Goal: Task Accomplishment & Management: Use online tool/utility

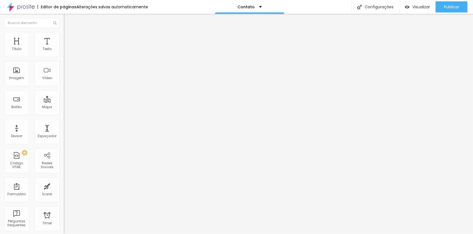
click at [68, 19] on img "button" at bounding box center [70, 20] width 4 height 4
click at [66, 80] on icon "button" at bounding box center [67, 78] width 3 height 3
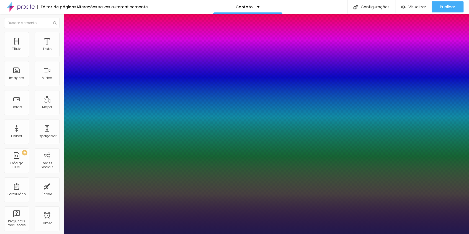
type input "1"
type input "13"
type input "1"
type input "14"
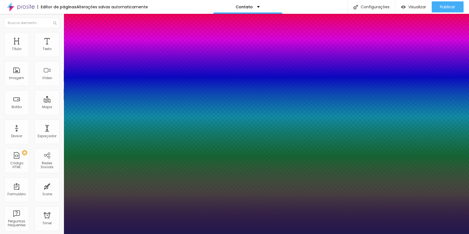
type input "14"
type input "1"
type input "15"
type input "1"
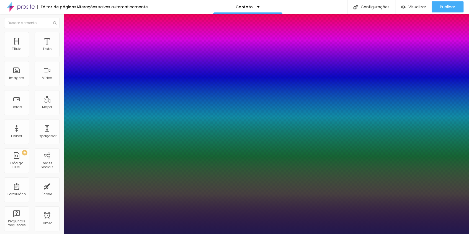
type input "16"
type input "1"
type input "18"
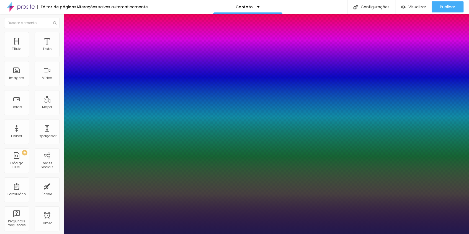
type input "1"
type input "20"
type input "1"
type input "21"
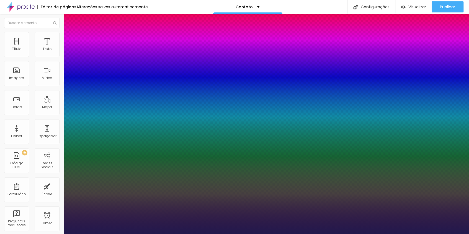
type input "21"
type input "1"
type input "22"
type input "1"
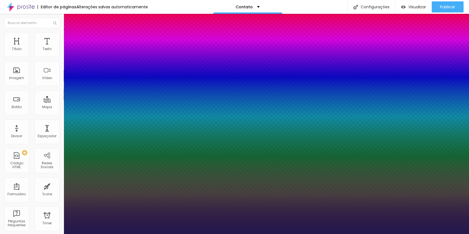
type input "23"
type input "1"
type input "24"
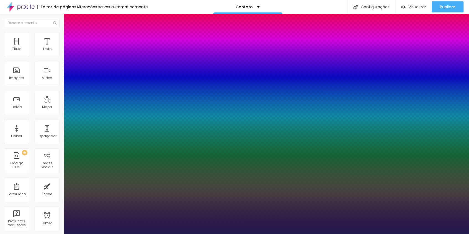
type input "1"
type input "26"
type input "1"
type input "27"
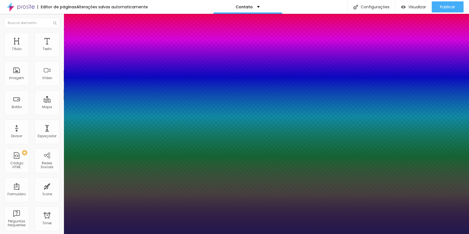
type input "27"
type input "1"
type input "28"
type input "1"
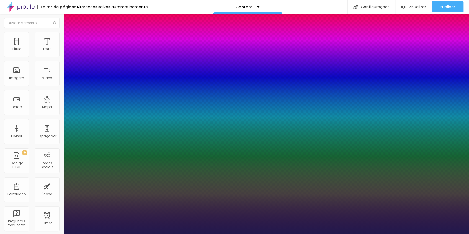
type input "29"
type input "1"
type input "30"
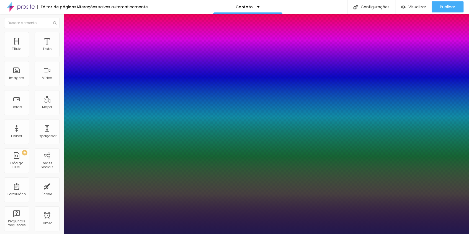
type input "1"
type input "31"
type input "1"
type input "32"
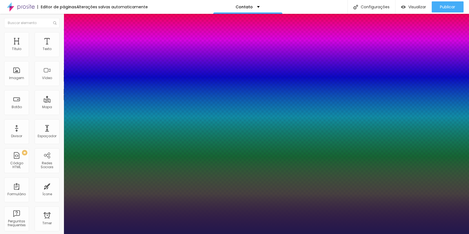
type input "32"
type input "1"
type input "33"
type input "1"
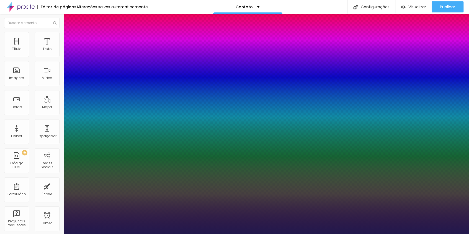
type input "34"
type input "1"
type input "35"
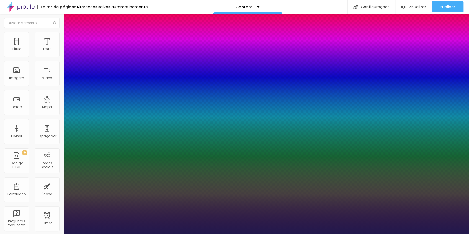
type input "1"
type input "36"
type input "1"
type input "37"
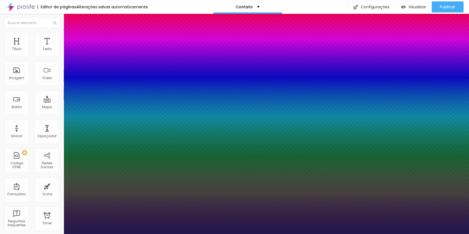
type input "37"
type input "1"
type input "39"
type input "1"
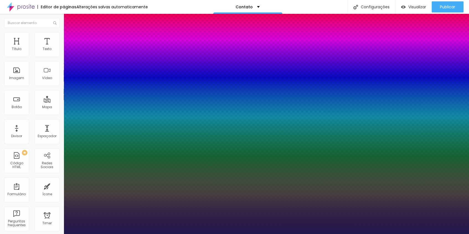
type input "40"
type input "1"
type input "41"
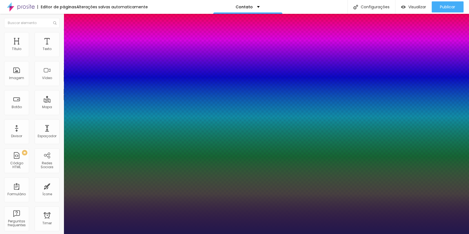
type input "1"
type input "42"
type input "1"
type input "43"
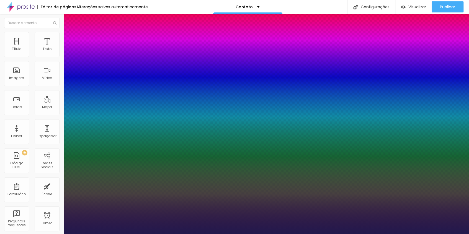
type input "43"
type input "1"
type input "44"
type input "1"
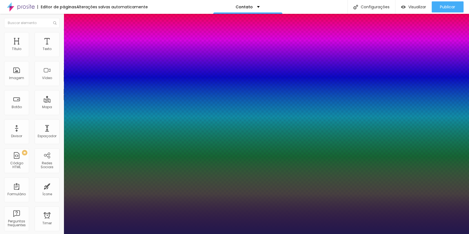
type input "45"
type input "1"
type input "46"
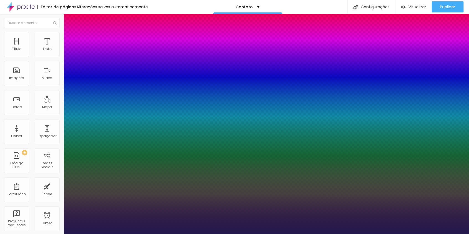
type input "1"
type input "47"
type input "1"
type input "48"
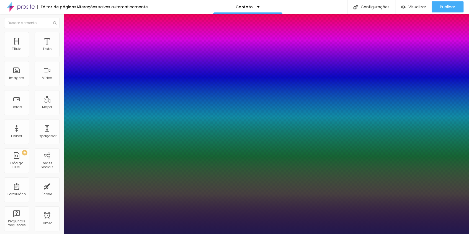
type input "48"
type input "1"
type input "49"
type input "1"
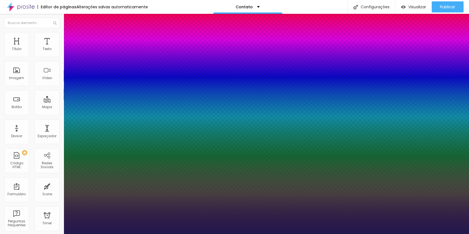
type input "48"
type input "1"
type input "47"
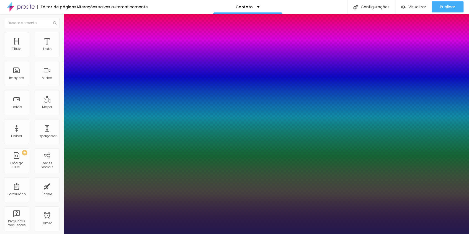
type input "1"
type input "46"
type input "1"
type input "45"
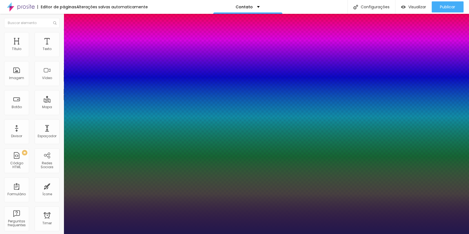
type input "45"
type input "1"
type input "44"
type input "1"
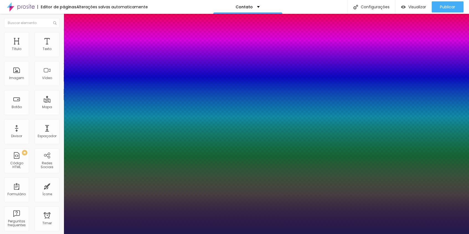
type input "45"
type input "1"
drag, startPoint x: 73, startPoint y: 156, endPoint x: 87, endPoint y: 158, distance: 14.3
type input "45"
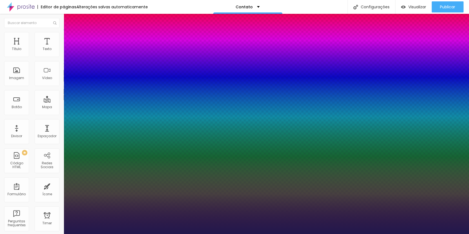
type input "1"
select select "Actor-Regular"
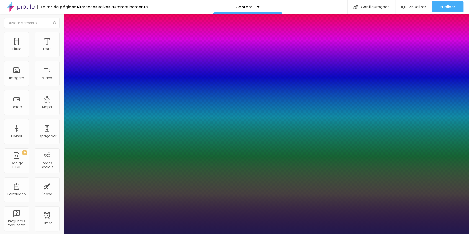
type input "1"
select select "AlegreyaBlack"
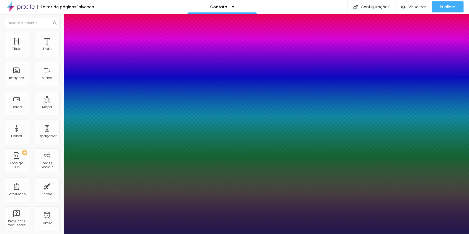
type input "1"
select select "Allan-Bold"
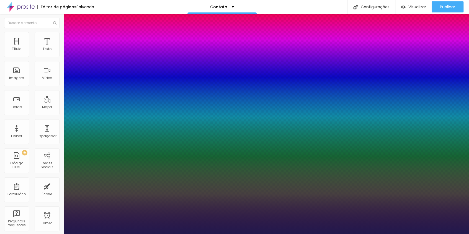
type input "1"
select select "Amaranth"
type input "1"
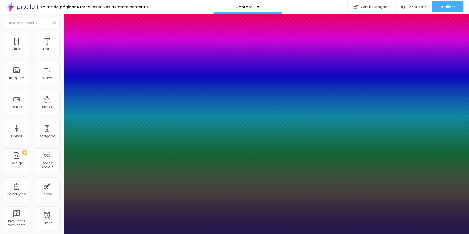
select select "Amita-Regular"
type input "1"
select select "AnonymousPro-Italic"
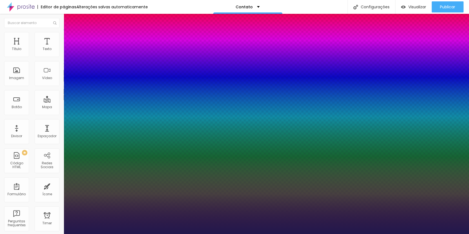
type input "1"
select select "Archivo-Bold"
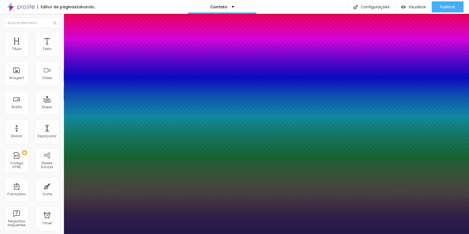
type input "1"
select select "Archivo-Italic"
type input "1"
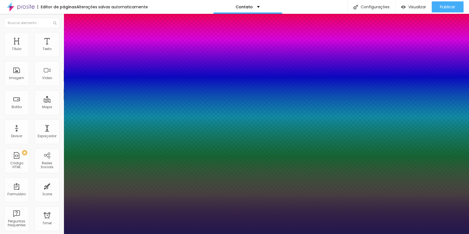
click at [202, 234] on div at bounding box center [234, 234] width 469 height 0
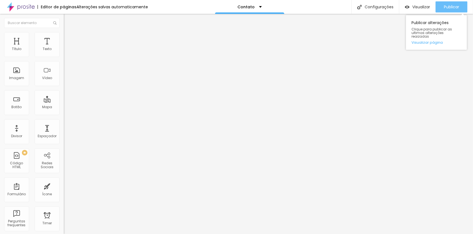
click at [453, 8] on span "Publicar" at bounding box center [451, 7] width 15 height 4
click at [64, 20] on button "Editar Coluna" at bounding box center [96, 20] width 64 height 13
click at [66, 52] on icon "button" at bounding box center [67, 49] width 3 height 3
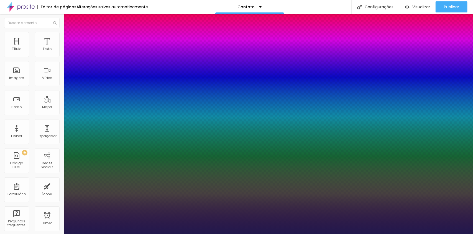
type input "1"
type input "15"
type input "1"
type input "16"
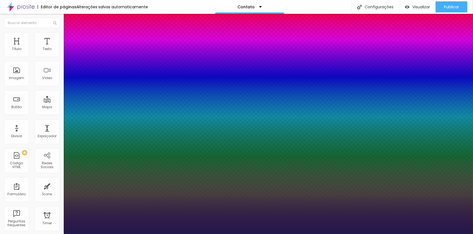
type input "16"
type input "1"
type input "17"
type input "1"
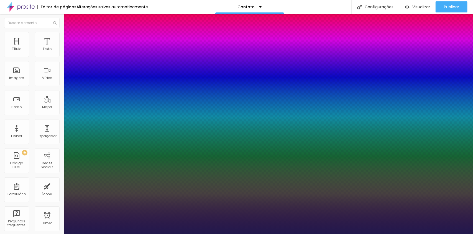
type input "18"
type input "1"
type input "19"
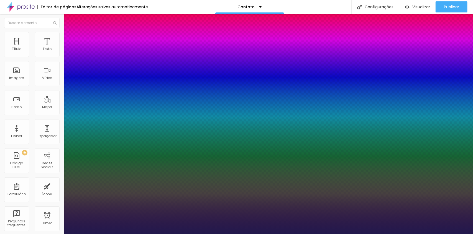
type input "1"
type input "20"
type input "1"
type input "21"
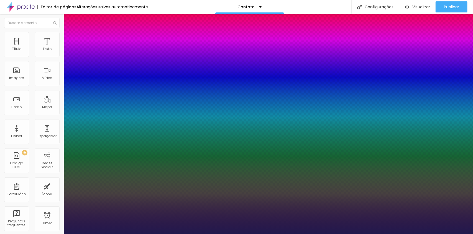
type input "21"
type input "1"
type input "22"
type input "1"
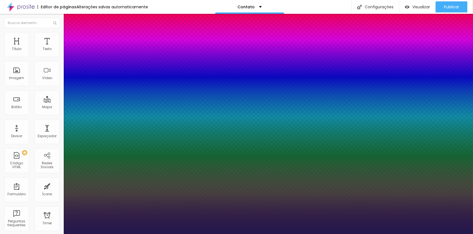
drag, startPoint x: 74, startPoint y: 94, endPoint x: 78, endPoint y: 94, distance: 3.6
type input "22"
click at [166, 234] on div at bounding box center [236, 234] width 473 height 0
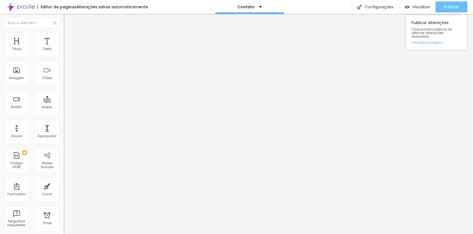
click at [453, 5] on span "Publicar" at bounding box center [451, 7] width 15 height 4
click at [67, 54] on div "Aplicação Mentoria" at bounding box center [95, 51] width 57 height 5
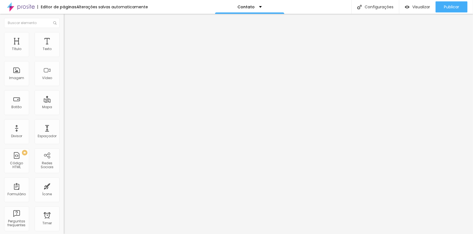
click at [64, 56] on div "Aplicação Mentoria" at bounding box center [96, 51] width 64 height 9
click at [30, 234] on div "Aplicação Mentoria" at bounding box center [27, 238] width 53 height 3
click at [64, 151] on div "Editar Formulário Conteúdo Estilo Avançado Formulário Aplicação Mentoria" at bounding box center [96, 124] width 64 height 220
click at [450, 5] on span "Publicar" at bounding box center [451, 7] width 15 height 4
click at [64, 53] on div at bounding box center [96, 53] width 64 height 4
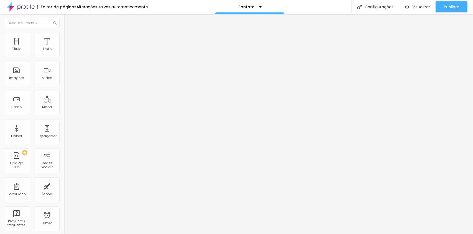
click at [64, 50] on img at bounding box center [66, 49] width 4 height 4
click at [66, 52] on icon "button" at bounding box center [67, 49] width 3 height 3
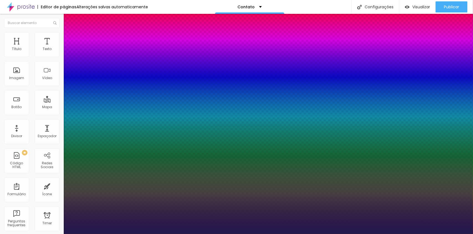
type input "1"
type input "18"
type input "1"
type input "17"
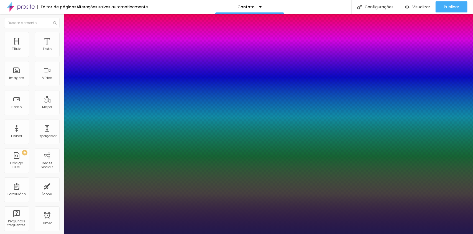
type input "17"
type input "1"
type input "16"
type input "1"
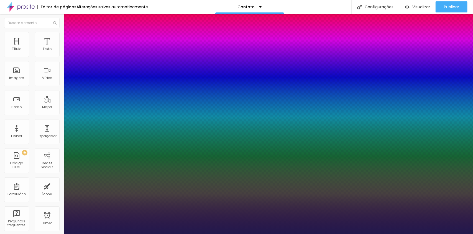
type input "17"
type input "1"
type input "18"
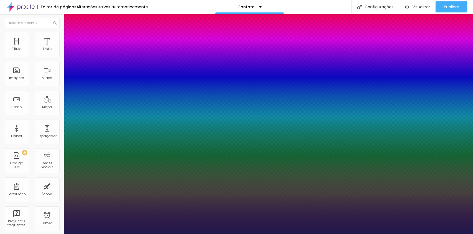
type input "1"
type input "17"
type input "1"
type input "16"
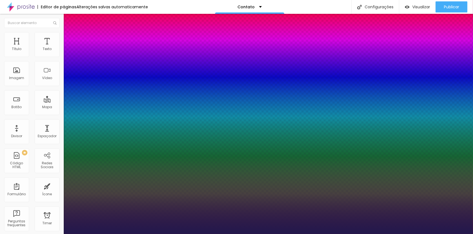
type input "16"
type input "1"
type input "15"
type input "1"
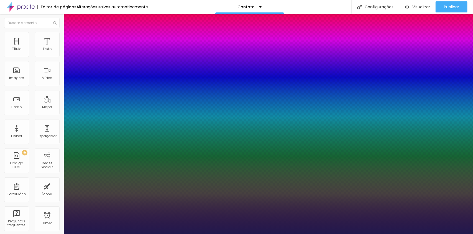
type input "15"
type input "1"
click at [351, 234] on div at bounding box center [236, 234] width 473 height 0
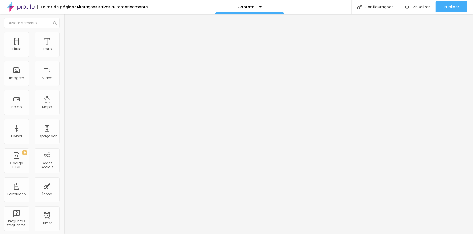
click at [64, 53] on button "button" at bounding box center [68, 50] width 8 height 6
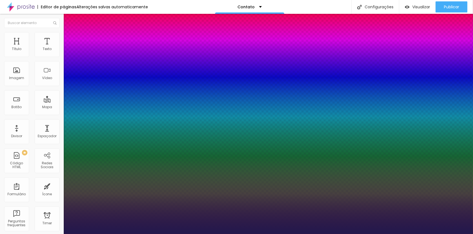
type input "1"
type input "18"
type input "1"
type input "17"
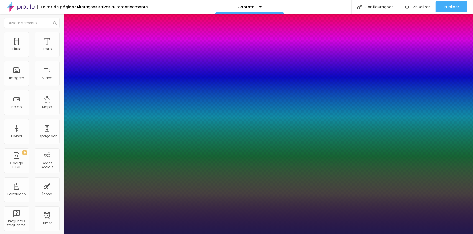
type input "17"
type input "1"
type input "16"
type input "1"
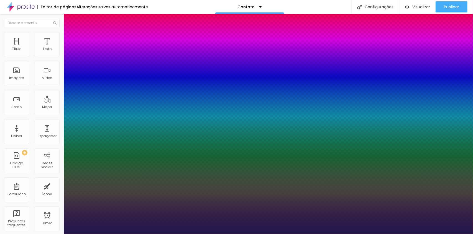
type input "15"
click at [412, 234] on div at bounding box center [236, 234] width 473 height 0
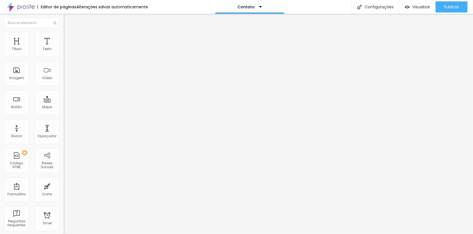
drag, startPoint x: 14, startPoint y: 55, endPoint x: 22, endPoint y: 55, distance: 8.0
click at [64, 102] on input "range" at bounding box center [82, 104] width 36 height 4
click at [450, 8] on span "Publicar" at bounding box center [451, 7] width 15 height 4
click at [64, 82] on button "button" at bounding box center [68, 79] width 8 height 6
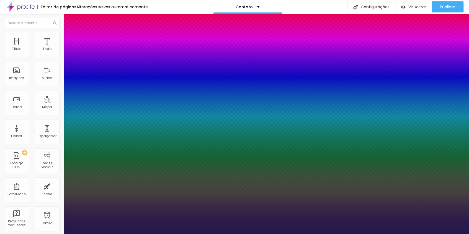
click at [163, 234] on div at bounding box center [234, 234] width 469 height 0
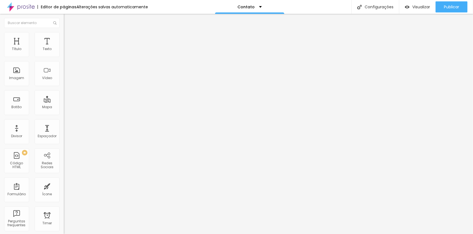
click at [66, 80] on icon "button" at bounding box center [67, 78] width 3 height 3
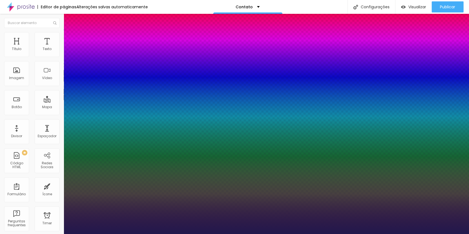
click at [411, 234] on div at bounding box center [234, 234] width 469 height 0
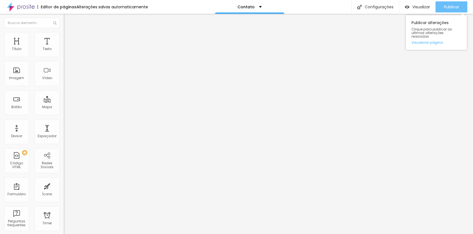
click at [450, 6] on span "Publicar" at bounding box center [451, 7] width 15 height 4
click at [445, 9] on span "Publicar" at bounding box center [451, 7] width 15 height 4
click at [456, 0] on div "Publicar Publicar alterações Clique para publicar as ultimas alterações reaizad…" at bounding box center [448, 7] width 37 height 14
click at [453, 5] on span "Publicar" at bounding box center [451, 7] width 15 height 4
click at [64, 82] on button "button" at bounding box center [68, 79] width 8 height 6
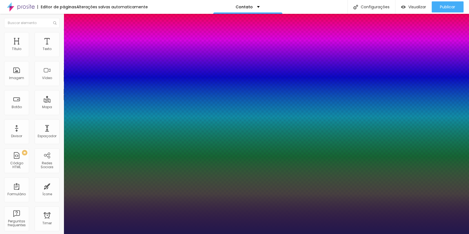
click at [240, 234] on div at bounding box center [234, 234] width 469 height 0
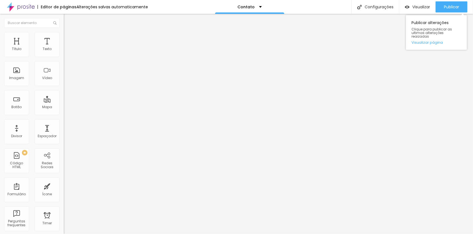
click at [454, 1] on div "Publicar Publicar alterações Clique para publicar as ultimas alterações reaizad…" at bounding box center [451, 7] width 32 height 14
click at [455, 5] on span "Publicar" at bounding box center [451, 7] width 15 height 4
click at [66, 80] on icon "button" at bounding box center [67, 78] width 3 height 3
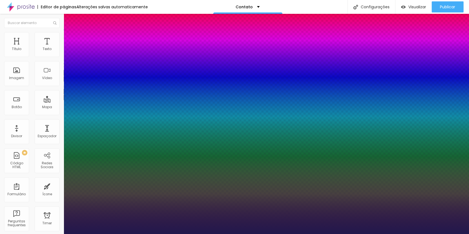
drag, startPoint x: 75, startPoint y: 157, endPoint x: 85, endPoint y: 158, distance: 10.6
click at [246, 234] on div at bounding box center [234, 234] width 469 height 0
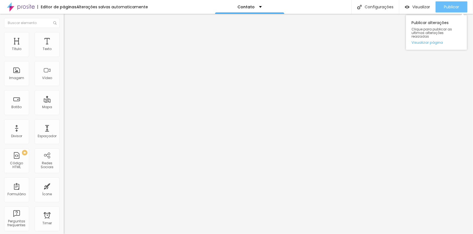
click at [446, 3] on div "Publicar" at bounding box center [451, 6] width 15 height 11
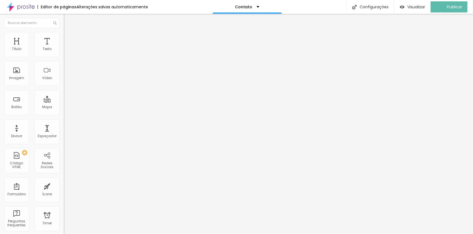
click at [69, 38] on span "Estilo" at bounding box center [73, 36] width 9 height 5
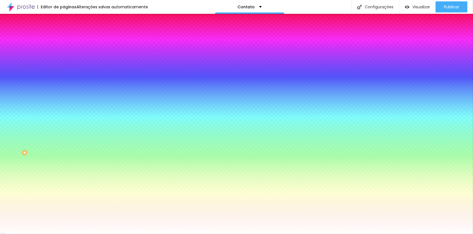
click at [69, 39] on span "Avançado" at bounding box center [78, 41] width 18 height 5
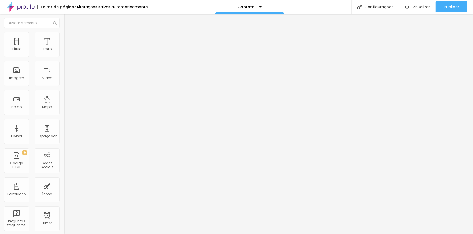
click at [69, 38] on span "Estilo" at bounding box center [73, 36] width 9 height 5
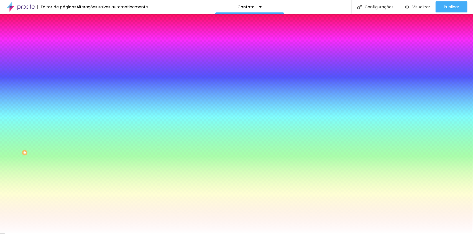
click at [64, 62] on button "button" at bounding box center [68, 59] width 8 height 6
click at [33, 234] on div at bounding box center [236, 234] width 473 height 0
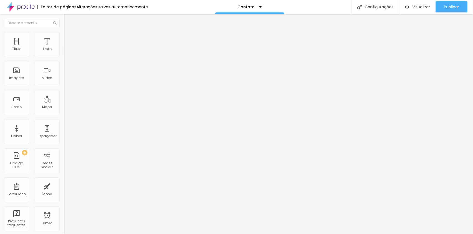
click at [69, 37] on span "Estilo" at bounding box center [73, 36] width 9 height 5
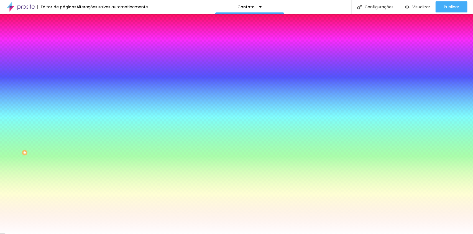
click at [66, 128] on icon "button" at bounding box center [67, 126] width 2 height 2
click at [160, 234] on div at bounding box center [234, 234] width 469 height 0
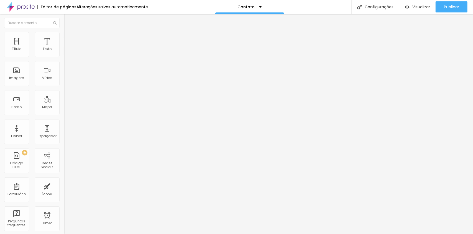
click at [64, 36] on li "Estilo" at bounding box center [96, 35] width 64 height 6
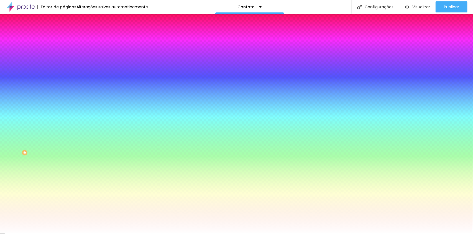
click at [66, 60] on icon "button" at bounding box center [67, 58] width 3 height 3
paste input "CBA1A"
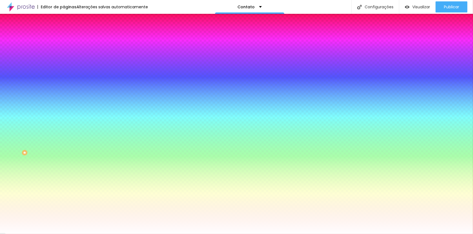
drag, startPoint x: 124, startPoint y: 155, endPoint x: 125, endPoint y: 181, distance: 25.2
click at [125, 181] on body "Editor de páginas Alterações salvas automaticamente Contato Configurações Confi…" at bounding box center [236, 117] width 473 height 234
click at [82, 234] on div at bounding box center [236, 234] width 473 height 0
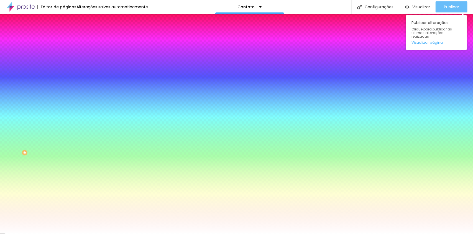
click at [450, 9] on span "Publicar" at bounding box center [451, 7] width 15 height 4
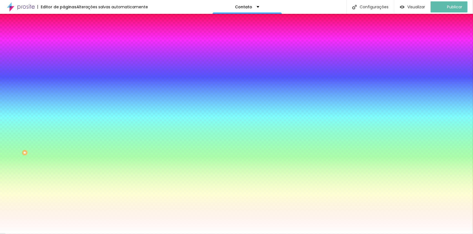
click at [66, 76] on icon "button" at bounding box center [67, 73] width 3 height 3
paste input "CBA1A"
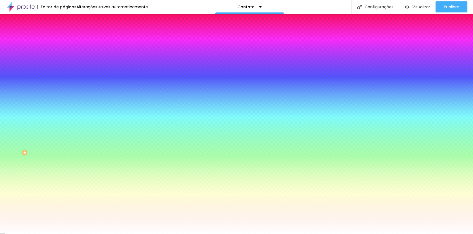
click at [460, 234] on div at bounding box center [236, 234] width 473 height 0
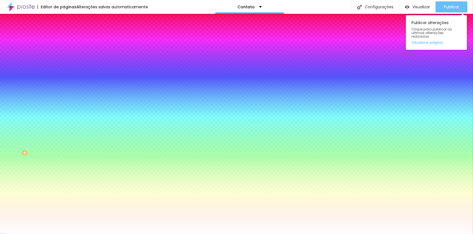
click at [447, 9] on span "Publicar" at bounding box center [451, 7] width 15 height 4
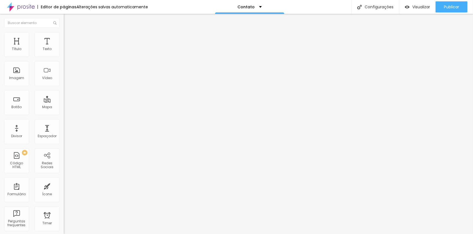
click at [69, 38] on span "Estilo" at bounding box center [73, 36] width 9 height 5
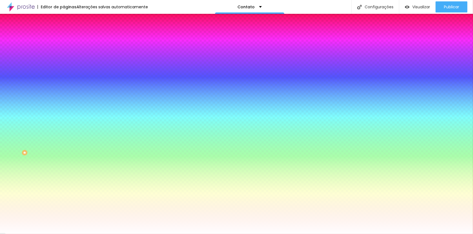
click at [66, 76] on icon "button" at bounding box center [67, 73] width 3 height 3
drag, startPoint x: 122, startPoint y: 148, endPoint x: 117, endPoint y: 175, distance: 26.6
click at [117, 175] on body "Editor de páginas Alterações salvas automaticamente Contato Configurações Confi…" at bounding box center [236, 117] width 473 height 234
click at [71, 234] on div at bounding box center [236, 234] width 473 height 0
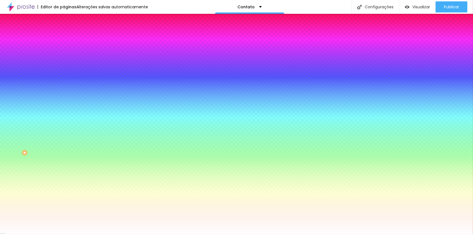
click at [64, 62] on button "button" at bounding box center [68, 59] width 8 height 6
click at [71, 234] on div at bounding box center [236, 234] width 473 height 0
click at [66, 76] on icon "button" at bounding box center [67, 73] width 3 height 3
type input "1"
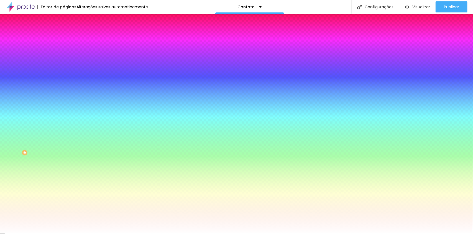
type input "2"
type input "3"
type input "4"
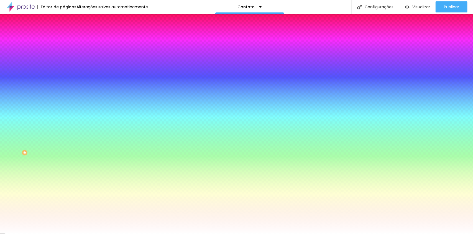
type input "4"
type input "3"
drag, startPoint x: 60, startPoint y: 99, endPoint x: 67, endPoint y: 99, distance: 6.7
type input "3"
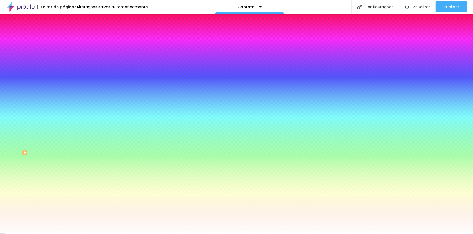
drag, startPoint x: 67, startPoint y: 165, endPoint x: 57, endPoint y: 131, distance: 35.5
click at [68, 234] on div at bounding box center [236, 234] width 473 height 0
click at [66, 92] on icon "button" at bounding box center [67, 93] width 2 height 2
drag, startPoint x: 102, startPoint y: 142, endPoint x: 106, endPoint y: 128, distance: 14.4
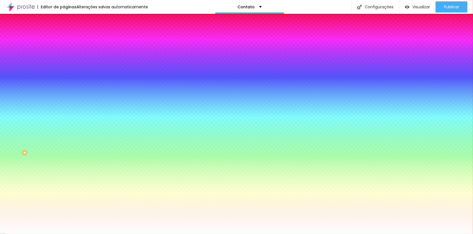
click at [82, 234] on div at bounding box center [236, 234] width 473 height 0
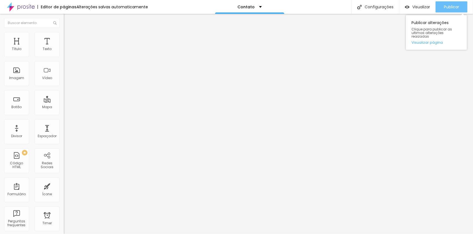
click at [449, 6] on span "Publicar" at bounding box center [451, 7] width 15 height 4
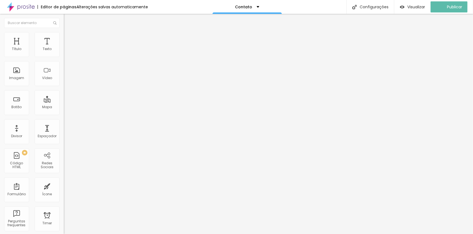
click at [64, 32] on img at bounding box center [66, 34] width 5 height 5
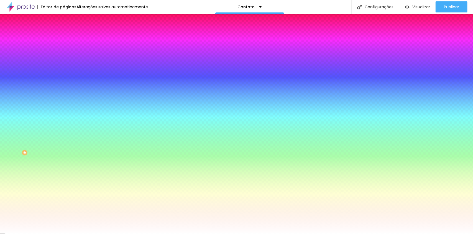
click at [64, 77] on button "button" at bounding box center [68, 74] width 8 height 6
type input "4"
type input "6"
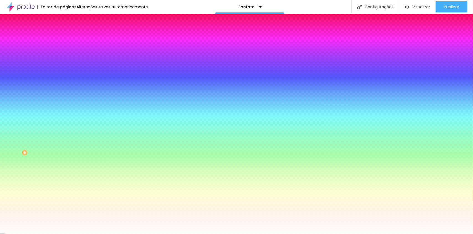
type input "7"
type input "8"
type input "9"
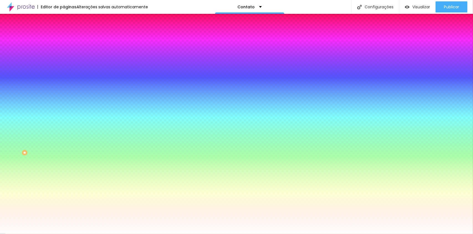
type input "9"
type input "10"
type input "11"
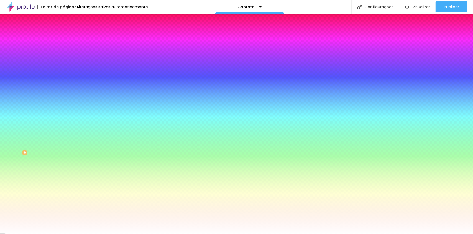
type input "12"
type input "13"
type input "14"
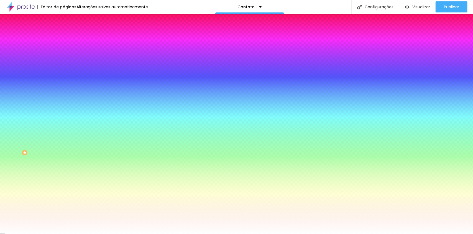
type input "14"
type input "15"
type input "14"
drag, startPoint x: 66, startPoint y: 99, endPoint x: 89, endPoint y: 101, distance: 22.8
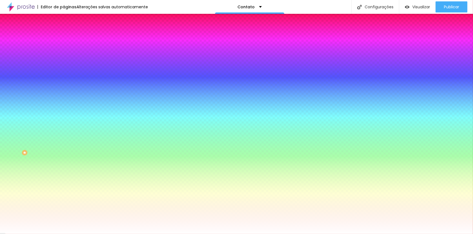
type input "14"
drag, startPoint x: 121, startPoint y: 145, endPoint x: 121, endPoint y: 134, distance: 10.8
click at [121, 134] on div at bounding box center [236, 117] width 473 height 234
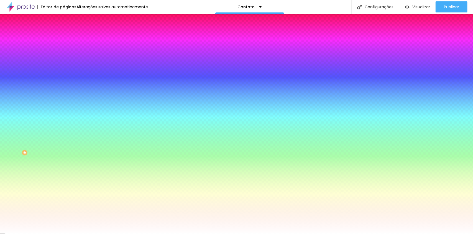
drag, startPoint x: 121, startPoint y: 137, endPoint x: 116, endPoint y: 176, distance: 39.3
click at [116, 176] on body "Editor de páginas Alterações salvas automaticamente Contato Configurações Confi…" at bounding box center [236, 117] width 473 height 234
type input "13"
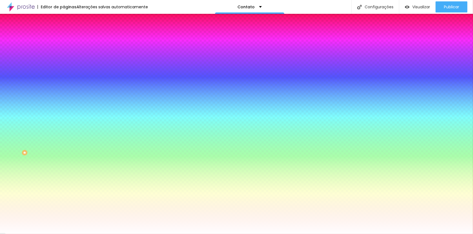
type input "12"
type input "11"
type input "10"
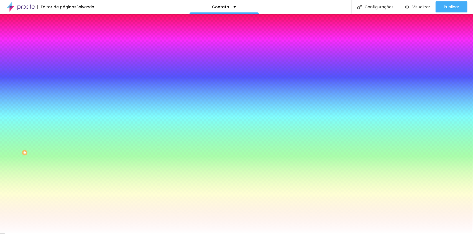
drag, startPoint x: 89, startPoint y: 100, endPoint x: 81, endPoint y: 100, distance: 8.0
type input "10"
click at [453, 234] on div at bounding box center [236, 234] width 473 height 0
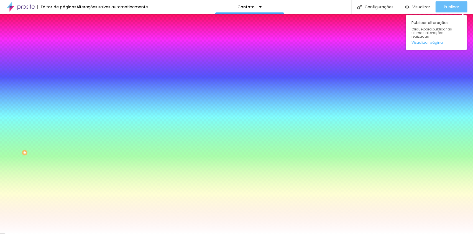
drag, startPoint x: 451, startPoint y: 8, endPoint x: 440, endPoint y: 6, distance: 11.6
click at [451, 8] on span "Publicar" at bounding box center [451, 7] width 15 height 4
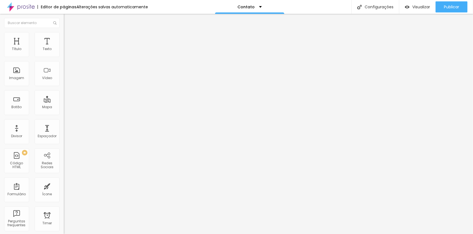
click at [64, 56] on div "Aplicação Mentoria" at bounding box center [96, 51] width 64 height 9
